Goal: Information Seeking & Learning: Understand process/instructions

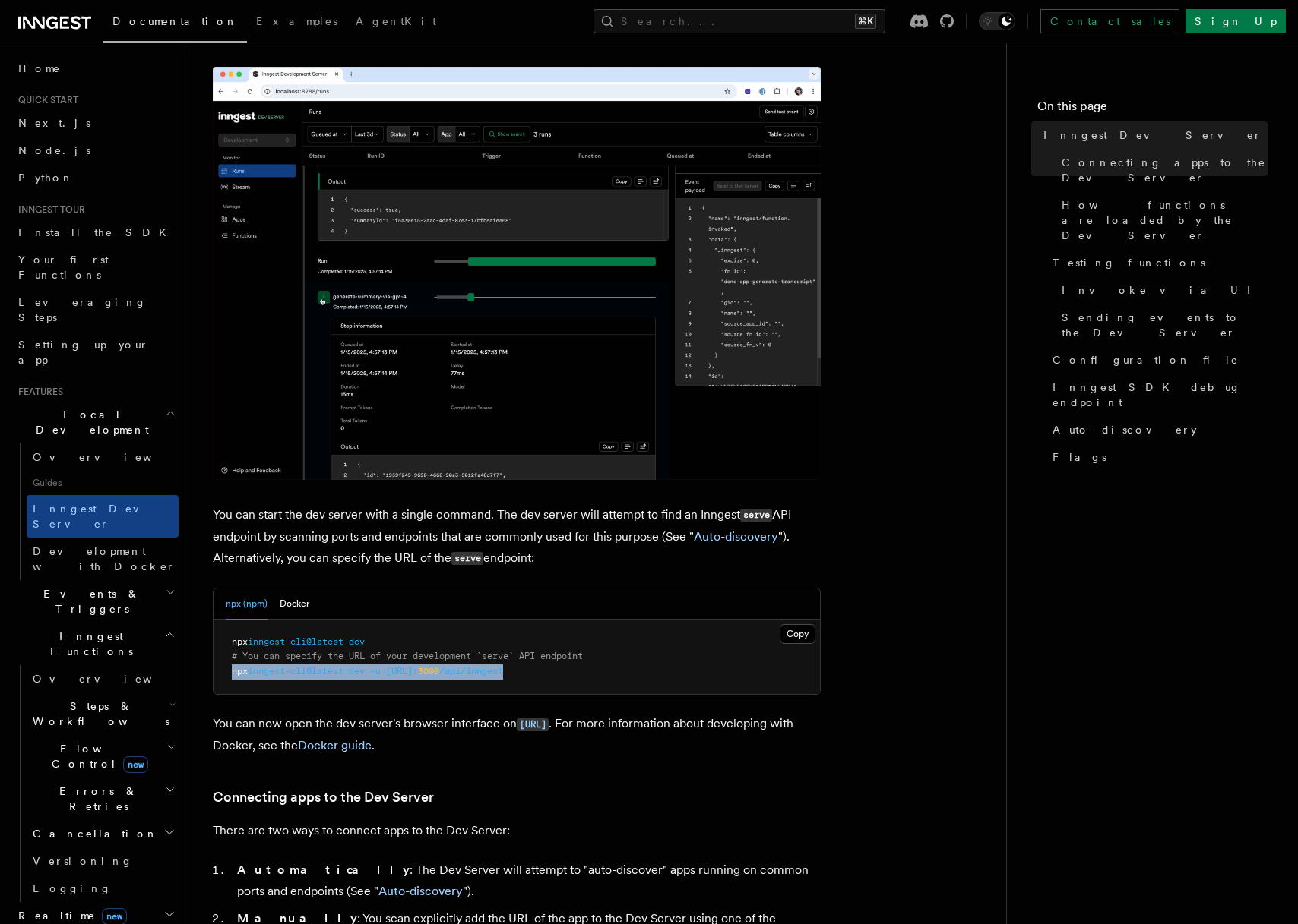
drag, startPoint x: 231, startPoint y: 674, endPoint x: 576, endPoint y: 675, distance: 345.0
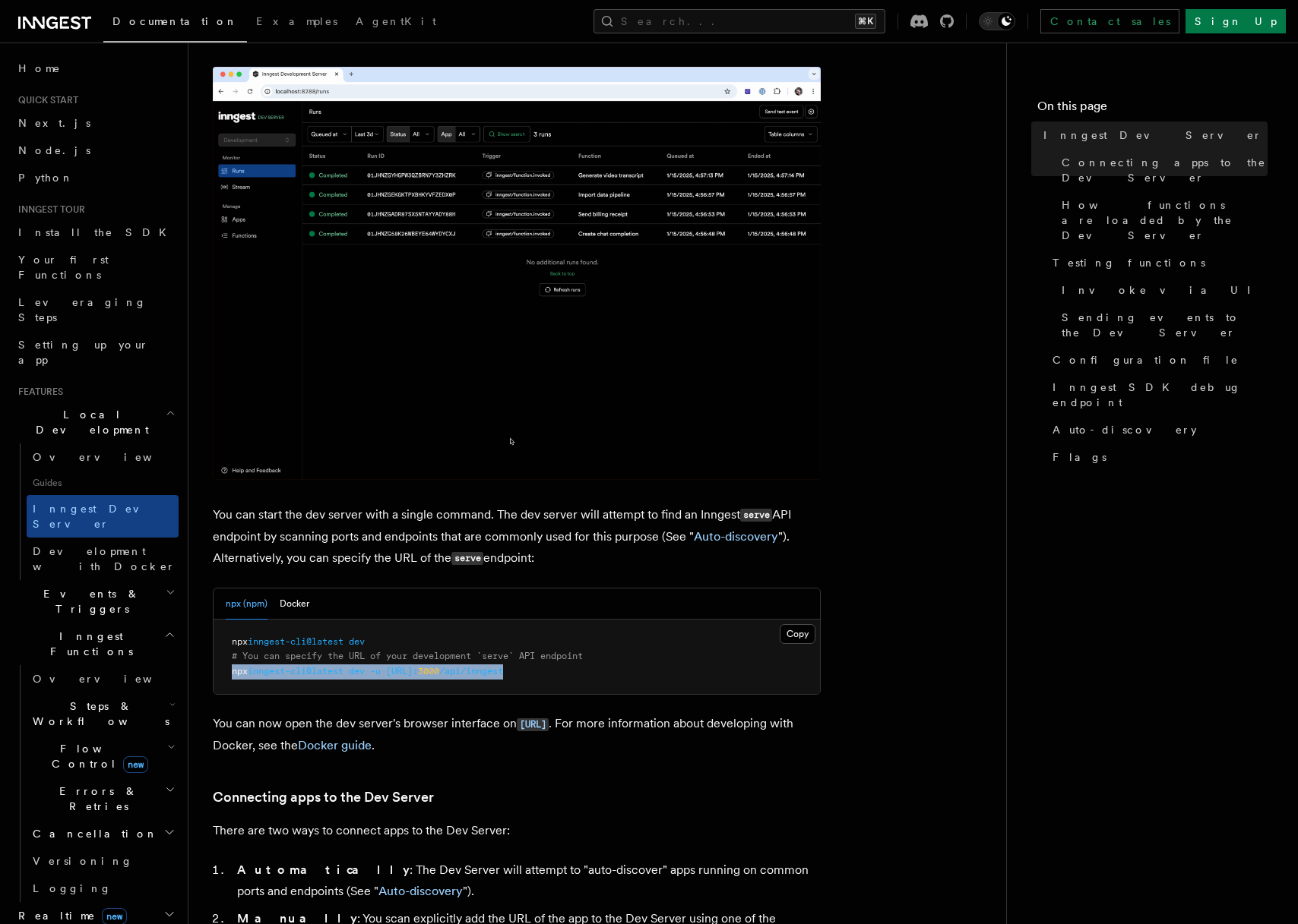
click at [576, 675] on pre "npx inngest-cli@latest dev # You can specify the URL of your development `serve…" at bounding box center [516, 657] width 607 height 75
copy span "npx inngest-cli@latest dev -u [URL]: 3000 /api/inngest"
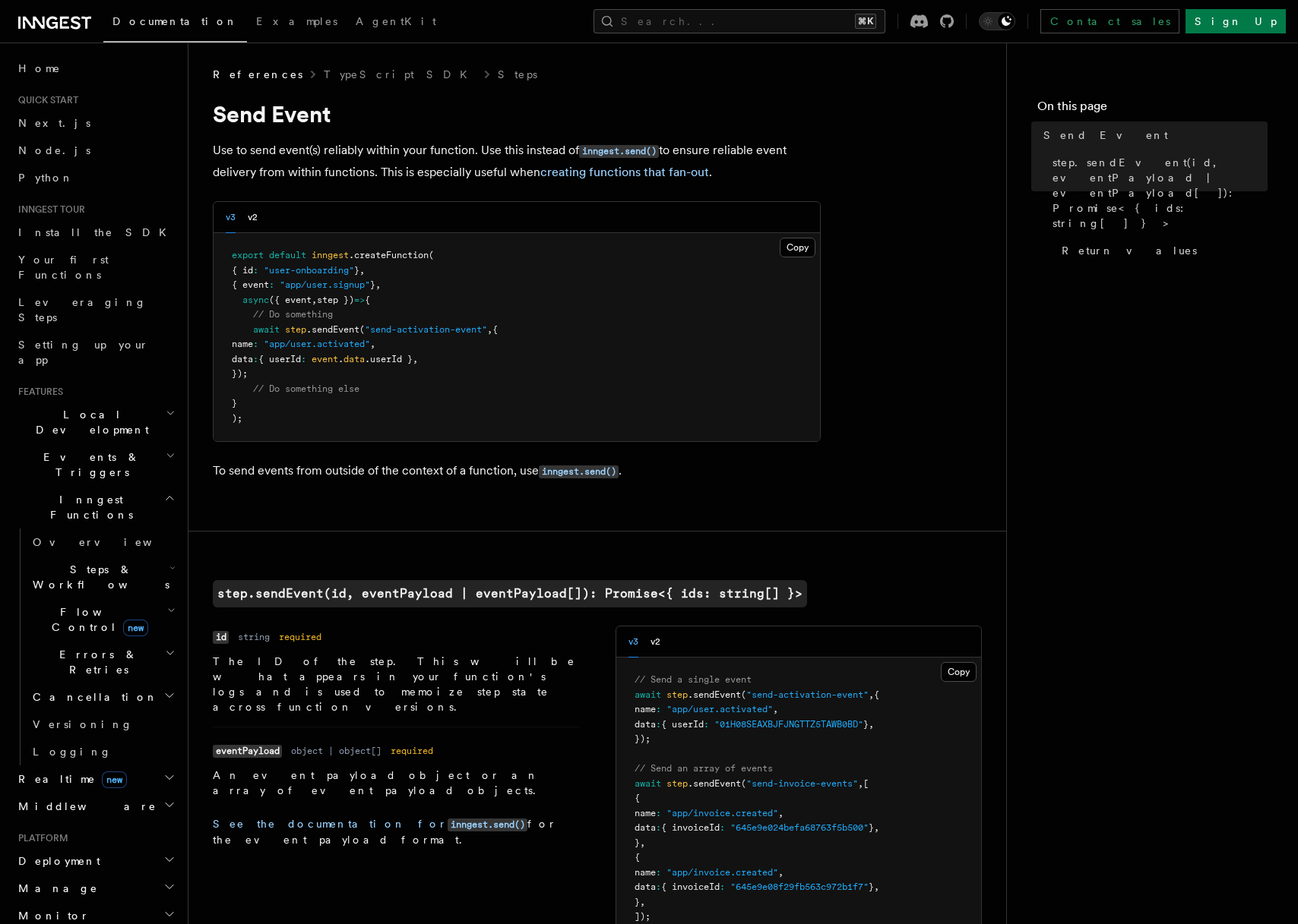
click at [301, 359] on span "{ userId" at bounding box center [280, 359] width 43 height 11
click at [299, 359] on span "{ userId" at bounding box center [280, 359] width 43 height 11
drag, startPoint x: 254, startPoint y: 332, endPoint x: 281, endPoint y: 377, distance: 52.5
click at [281, 377] on pre "export default inngest .createFunction ( { id : "user-onboarding" } , { event :…" at bounding box center [516, 337] width 607 height 208
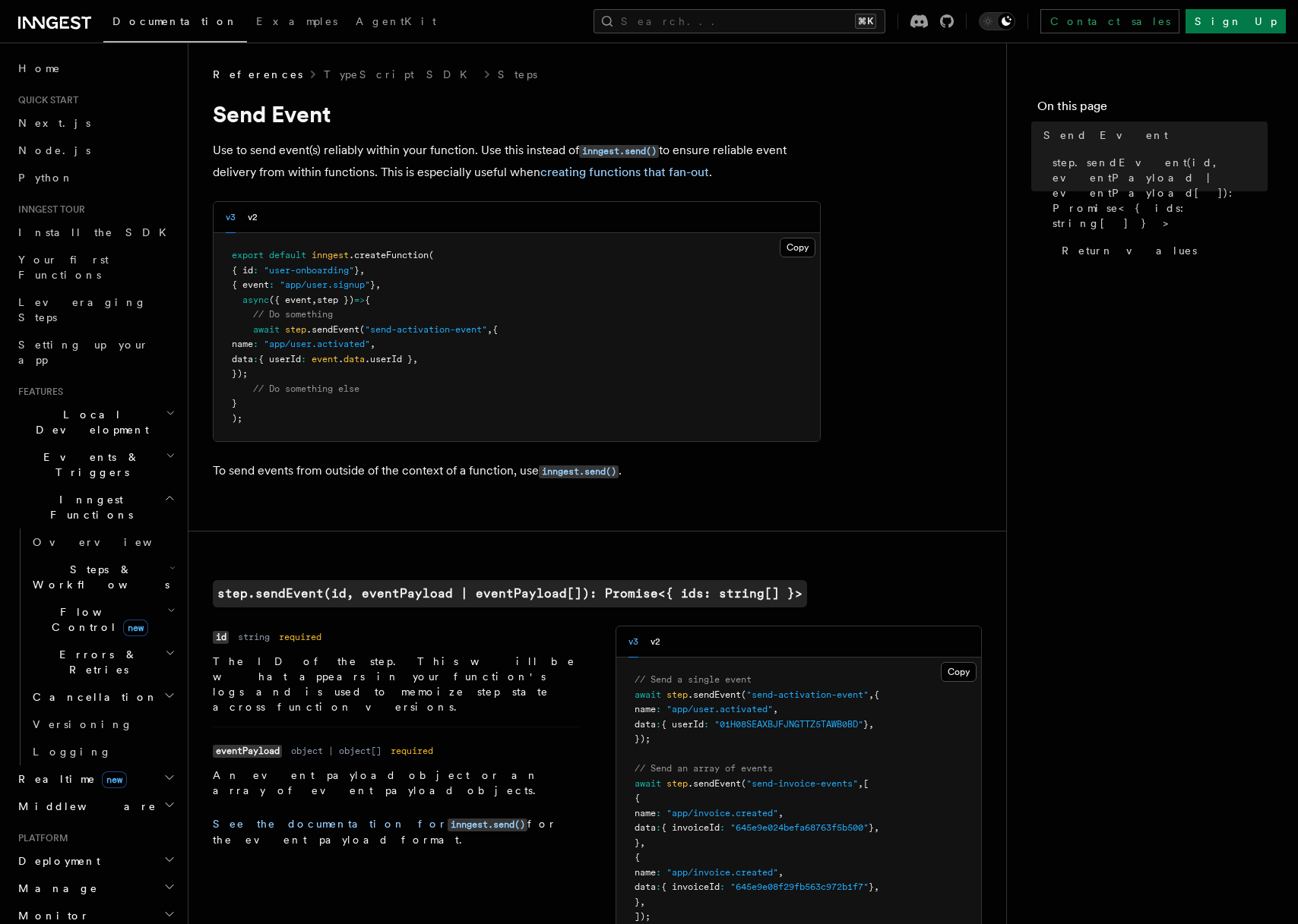
click at [279, 378] on pre "export default inngest .createFunction ( { id : "user-onboarding" } , { event :…" at bounding box center [516, 337] width 607 height 208
drag, startPoint x: 266, startPoint y: 362, endPoint x: 259, endPoint y: 350, distance: 13.9
click at [253, 361] on span "data" at bounding box center [242, 359] width 21 height 11
drag, startPoint x: 260, startPoint y: 332, endPoint x: 287, endPoint y: 373, distance: 49.1
click at [287, 373] on pre "export default inngest .createFunction ( { id : "user-onboarding" } , { event :…" at bounding box center [516, 337] width 607 height 208
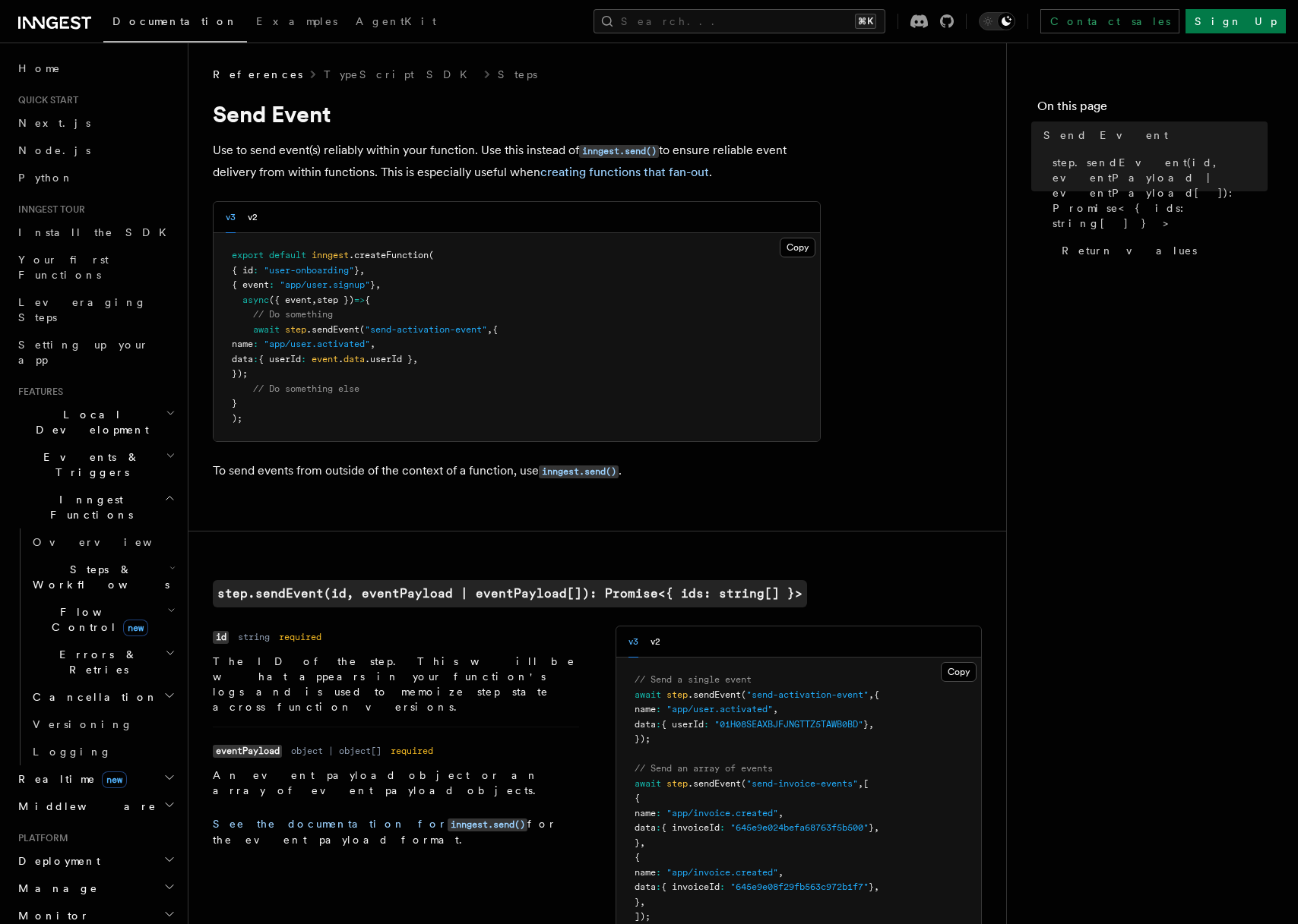
copy code "await step .sendEvent ( "send-activation-event" , { name : "app/user.activated"…"
